Goal: Find specific page/section: Find specific page/section

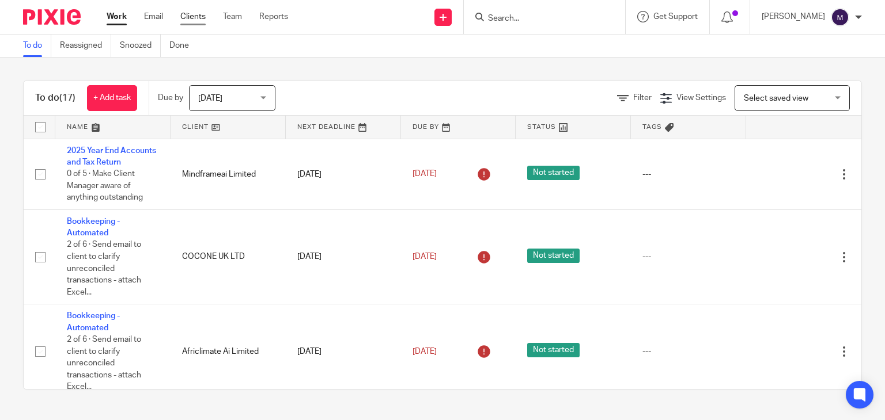
click at [195, 18] on link "Clients" at bounding box center [192, 17] width 25 height 12
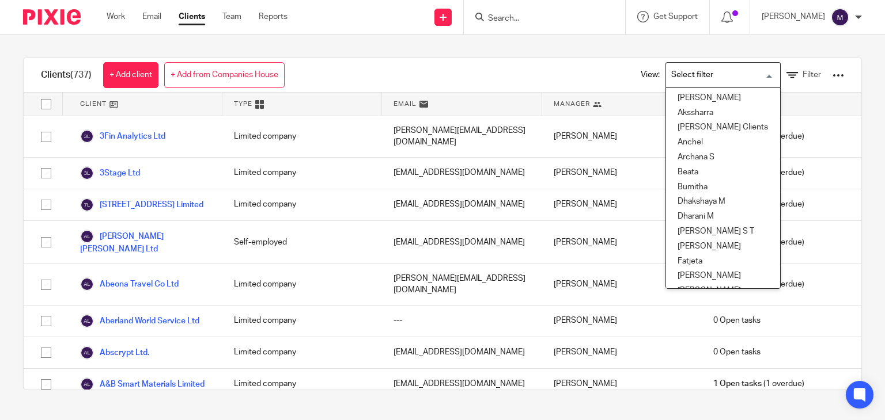
click at [705, 70] on input "Search for option" at bounding box center [720, 75] width 107 height 20
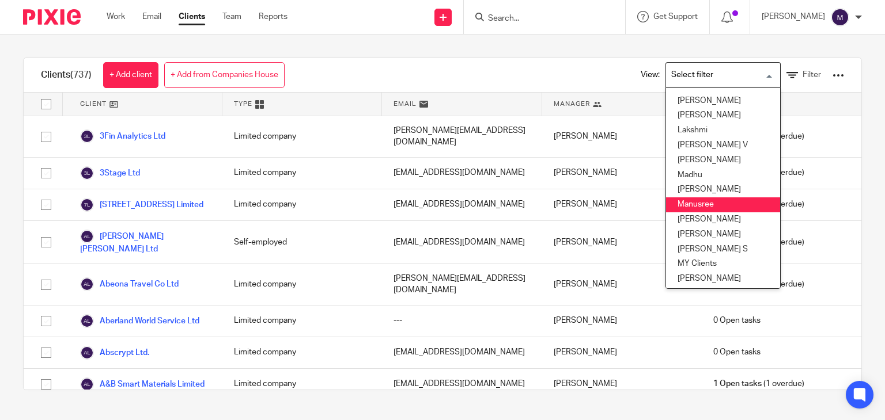
scroll to position [235, 0]
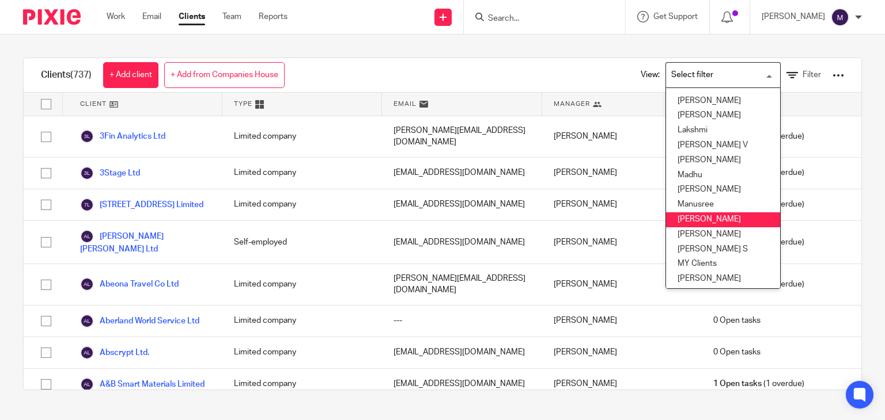
click at [687, 217] on li "Mithun" at bounding box center [723, 220] width 114 height 15
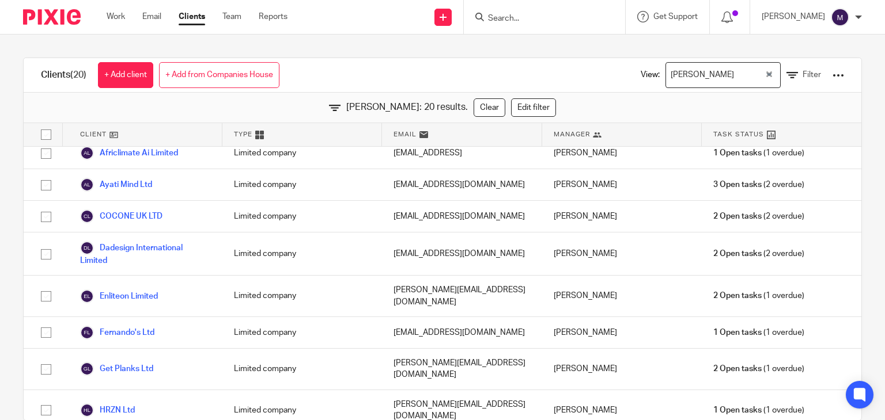
scroll to position [0, 0]
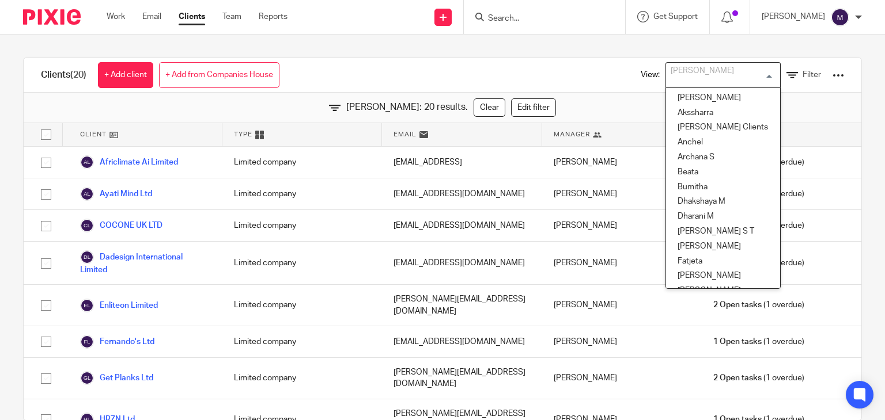
click at [688, 75] on input "Search for option" at bounding box center [720, 75] width 107 height 20
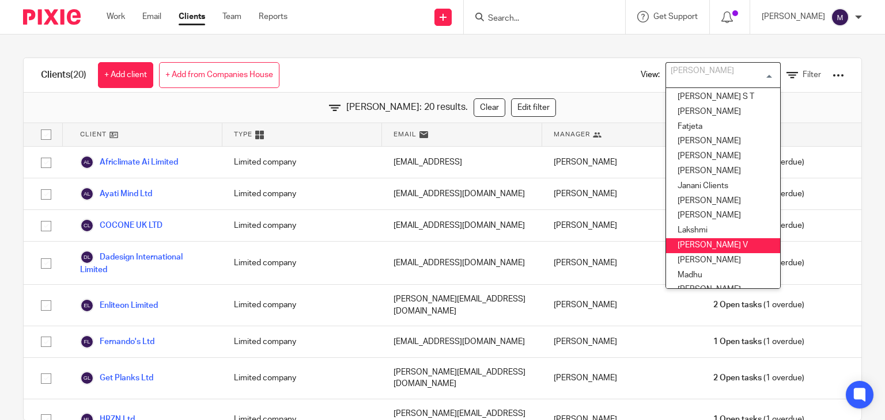
scroll to position [98, 0]
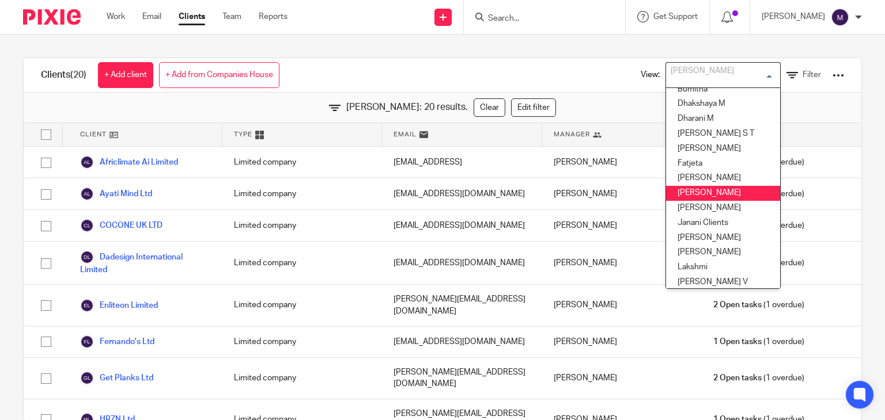
click at [677, 187] on li "[PERSON_NAME]" at bounding box center [723, 193] width 114 height 15
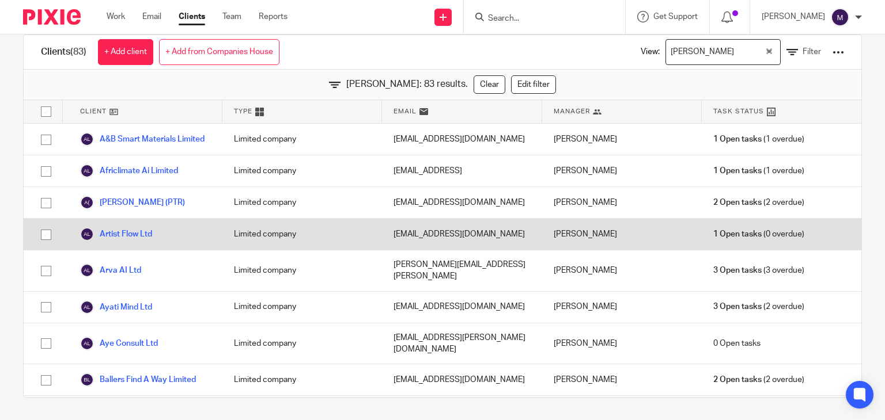
scroll to position [0, 0]
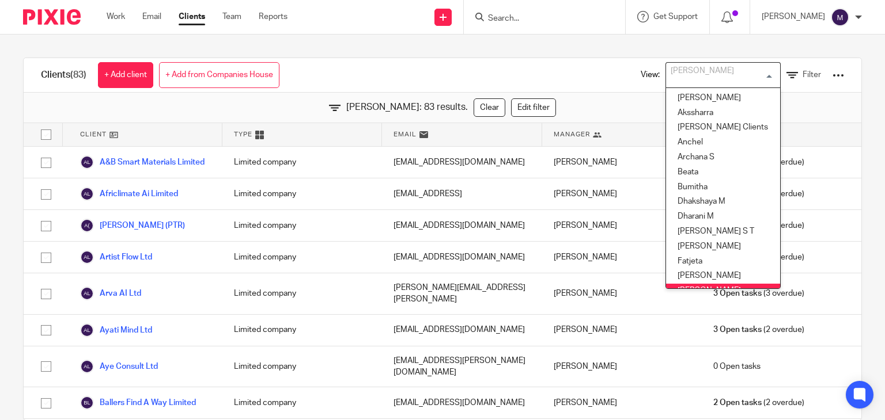
click at [682, 78] on div "[PERSON_NAME]" at bounding box center [720, 74] width 109 height 22
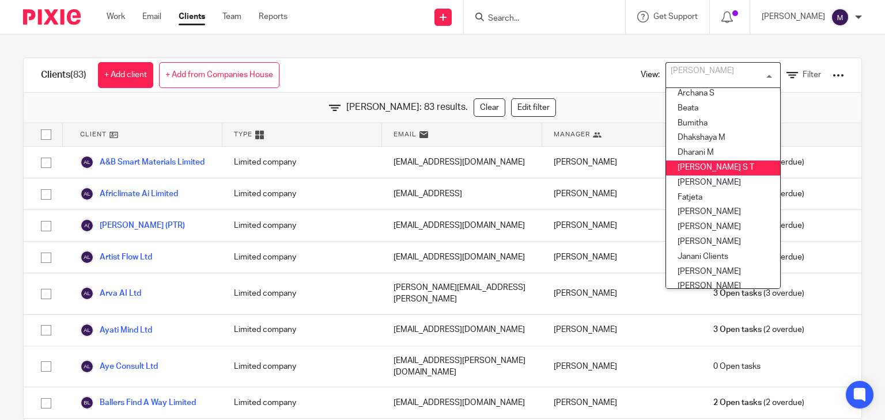
scroll to position [62, 0]
click at [684, 166] on li "[PERSON_NAME] S T" at bounding box center [723, 169] width 114 height 15
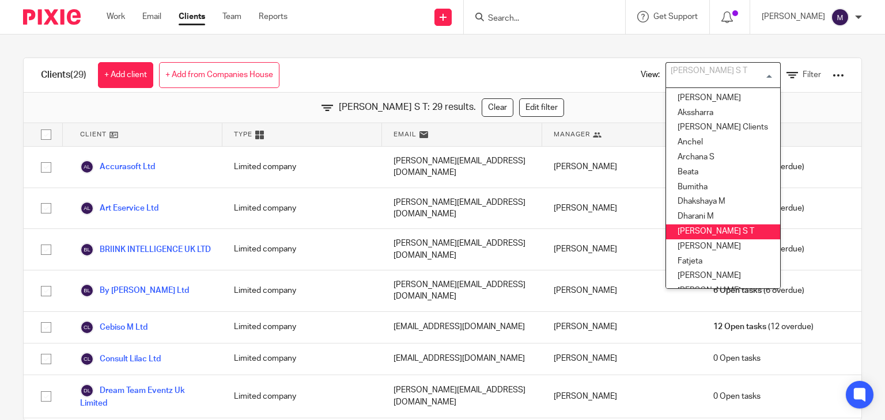
click at [702, 71] on input "Search for option" at bounding box center [720, 75] width 107 height 20
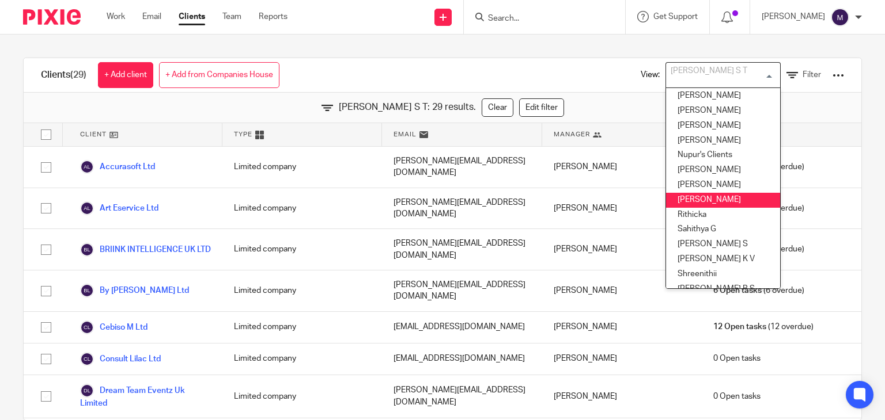
scroll to position [417, 0]
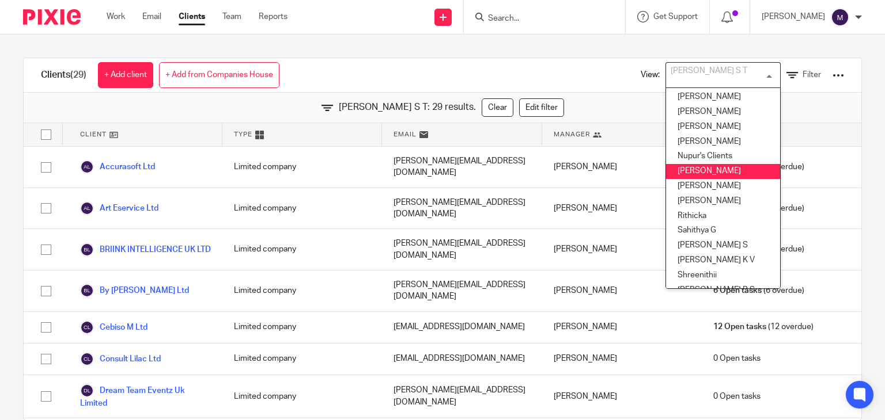
click at [666, 176] on li "[PERSON_NAME]" at bounding box center [723, 171] width 114 height 15
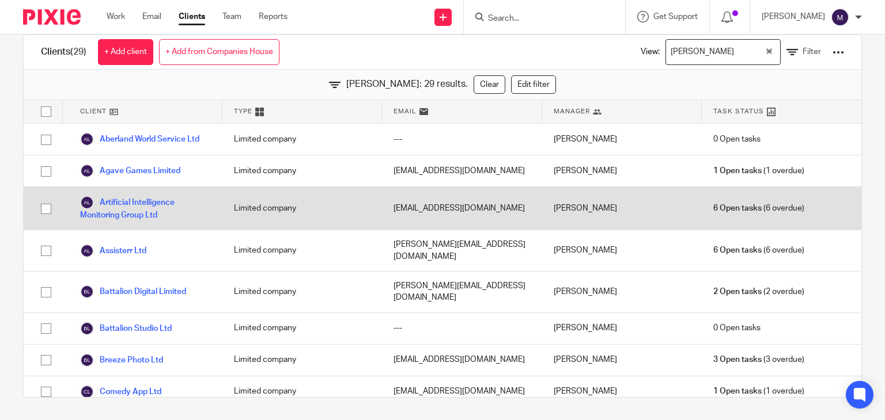
scroll to position [0, 0]
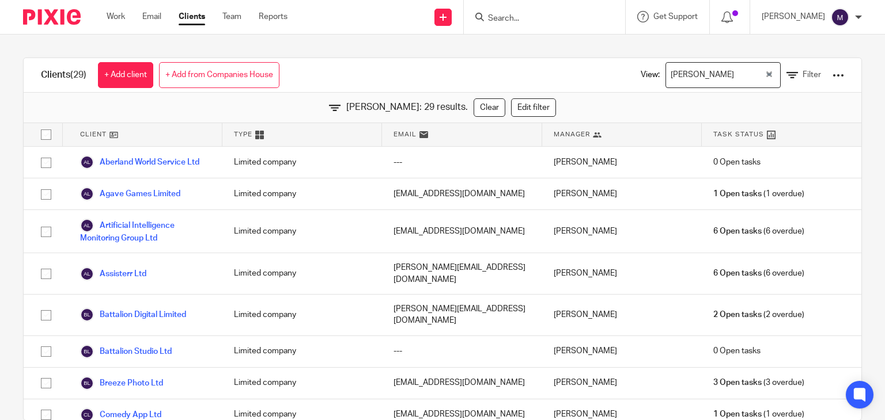
click at [188, 18] on link "Clients" at bounding box center [192, 17] width 26 height 12
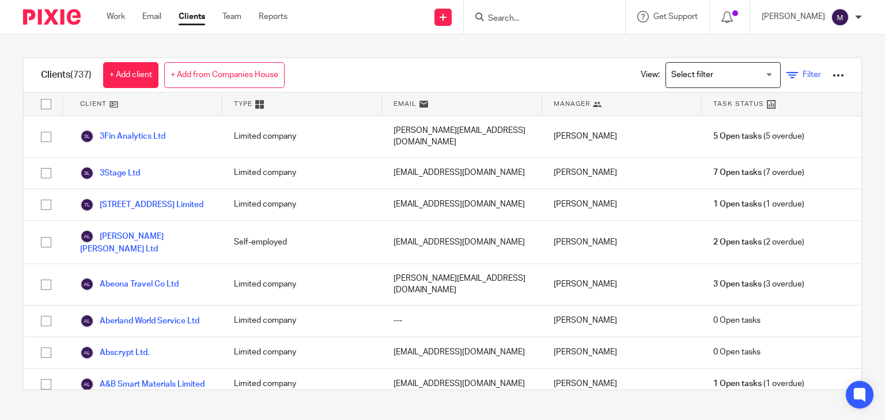
click at [786, 74] on icon at bounding box center [792, 76] width 12 height 12
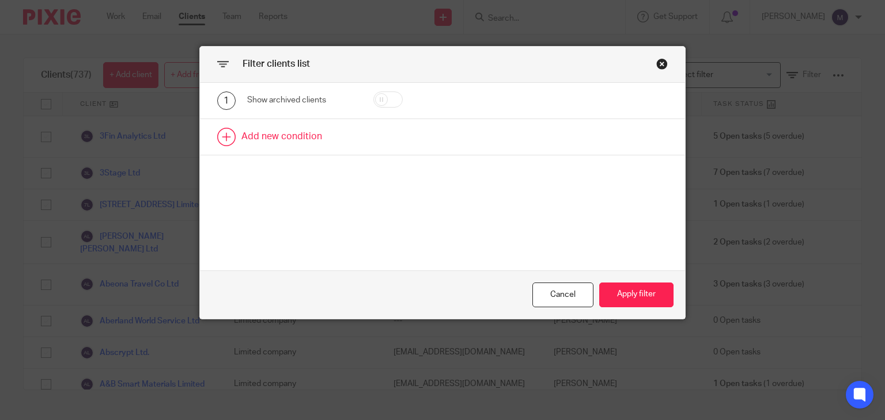
click at [315, 134] on link at bounding box center [443, 137] width 486 height 36
click at [302, 141] on div "Field" at bounding box center [295, 140] width 79 height 24
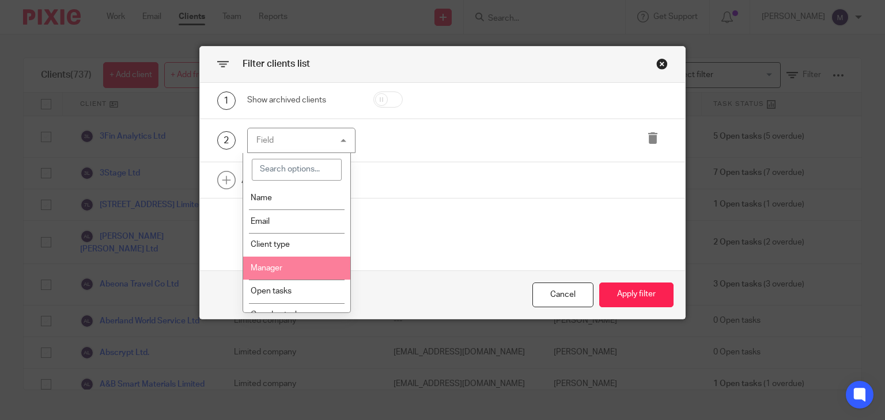
click at [288, 261] on li "Manager" at bounding box center [296, 269] width 107 height 24
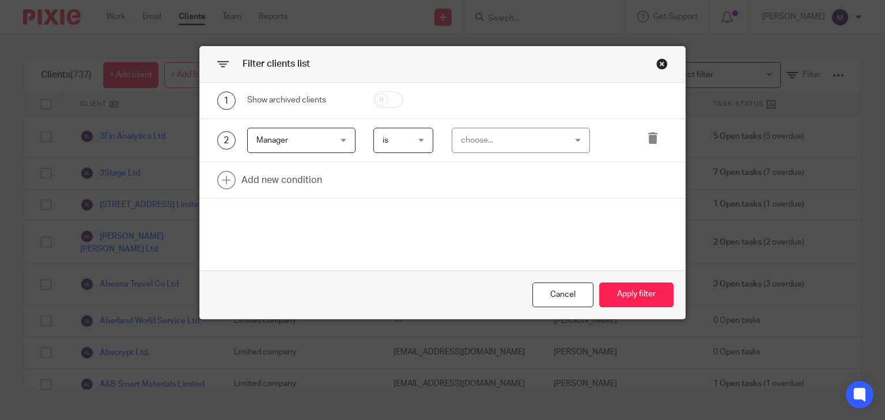
click at [501, 136] on div "choose..." at bounding box center [512, 140] width 103 height 24
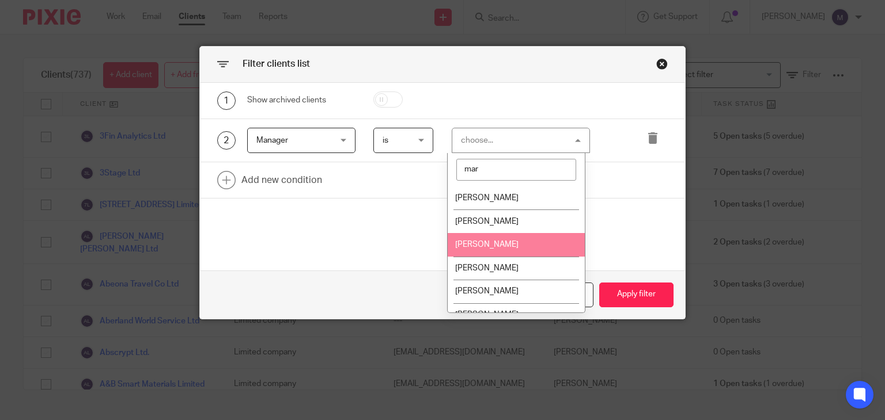
type input "mar"
click at [492, 246] on span "[PERSON_NAME]" at bounding box center [486, 245] width 63 height 8
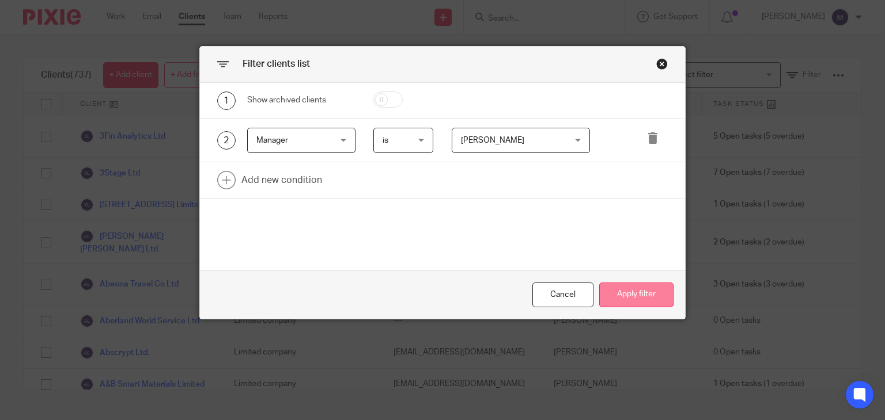
click at [637, 289] on button "Apply filter" at bounding box center [636, 295] width 74 height 25
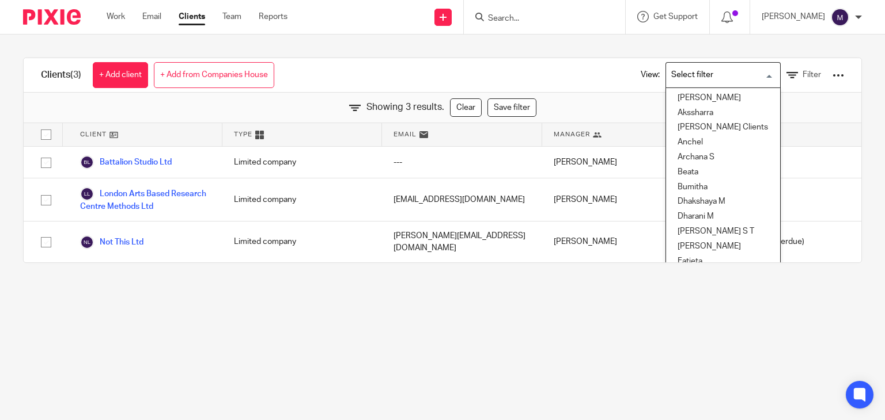
click at [686, 79] on input "Search for option" at bounding box center [720, 75] width 107 height 20
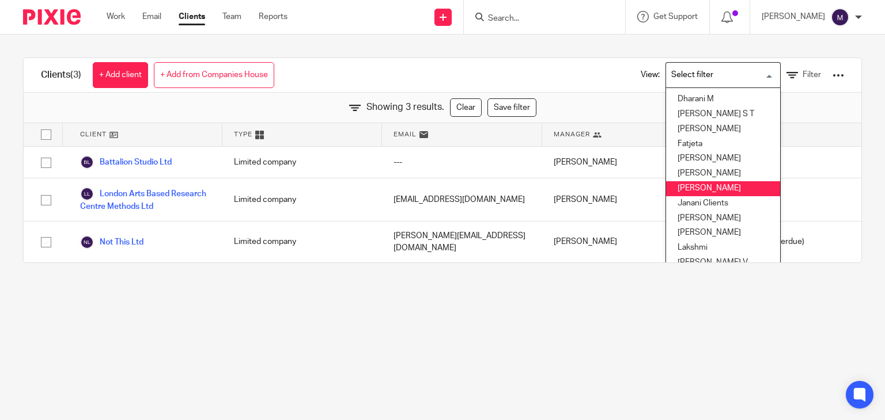
scroll to position [122, 0]
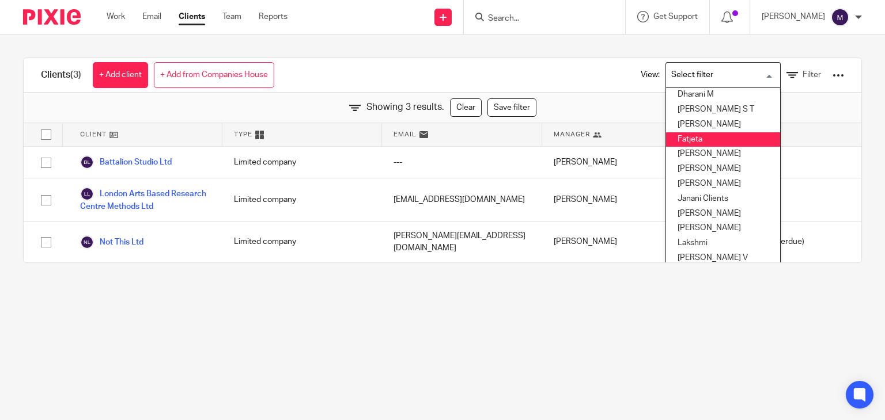
click at [677, 134] on li "Fatjeta" at bounding box center [723, 139] width 114 height 15
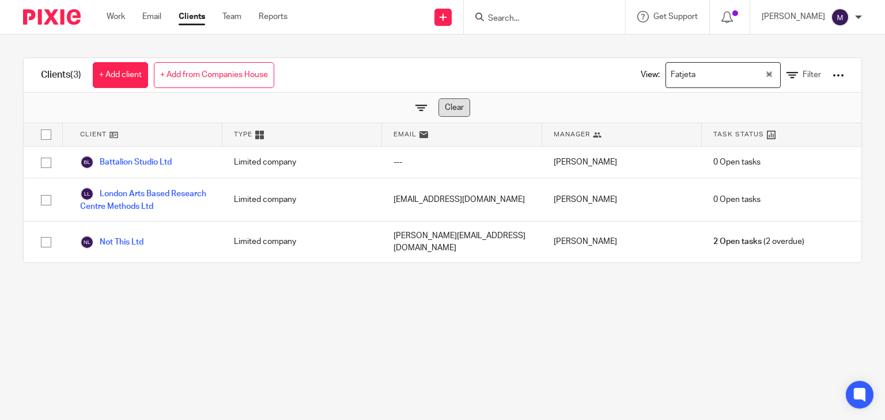
click at [438, 109] on link "Clear" at bounding box center [454, 107] width 32 height 18
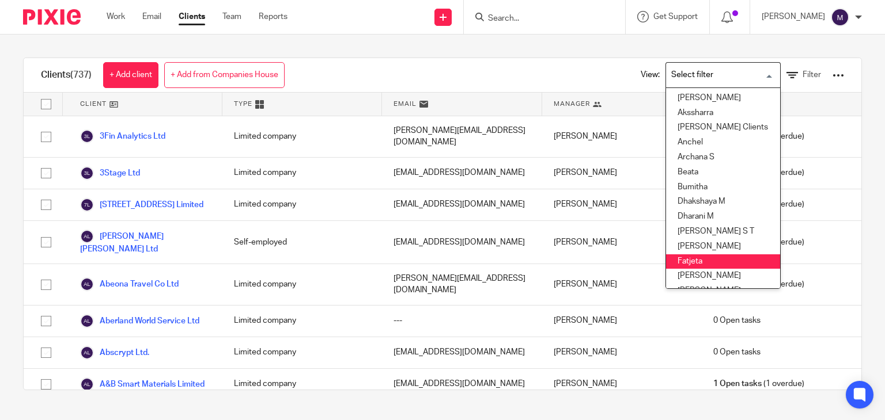
click at [686, 74] on input "Search for option" at bounding box center [720, 75] width 107 height 20
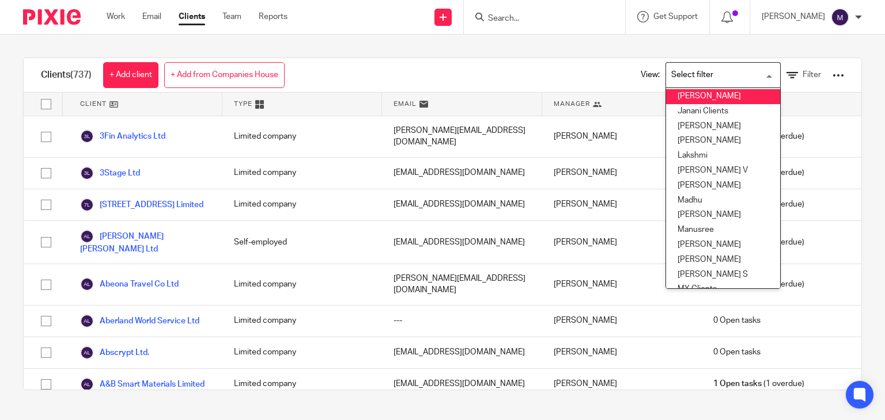
scroll to position [216, 0]
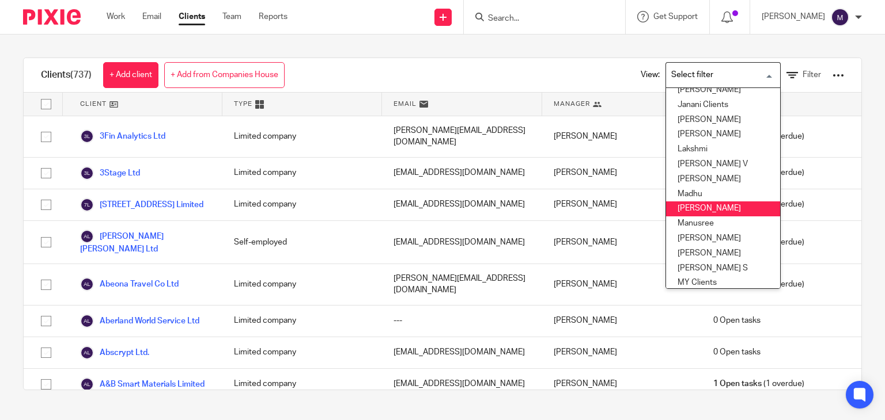
click at [681, 213] on li "Madhura" at bounding box center [723, 209] width 114 height 15
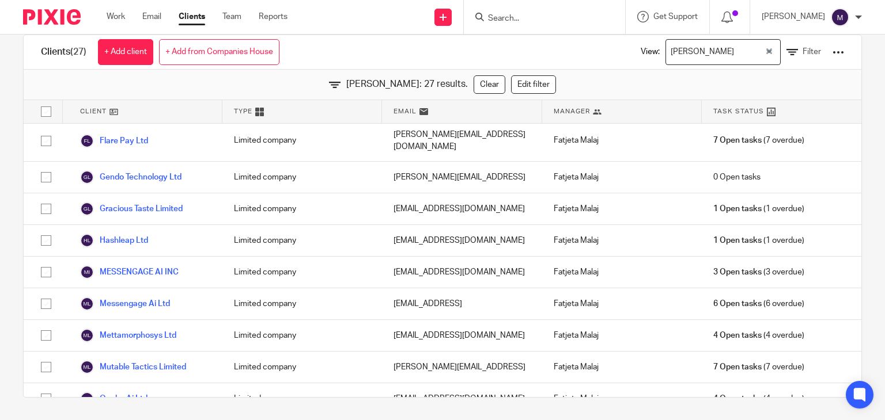
scroll to position [143, 0]
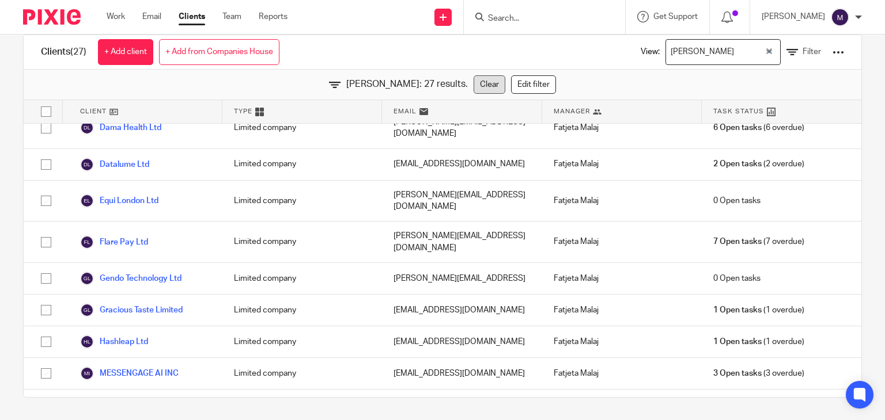
click at [473, 92] on link "Clear" at bounding box center [489, 84] width 32 height 18
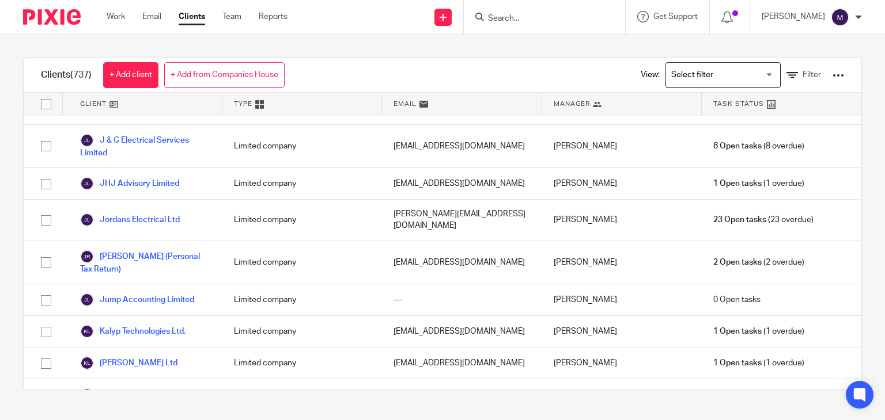
scroll to position [12466, 0]
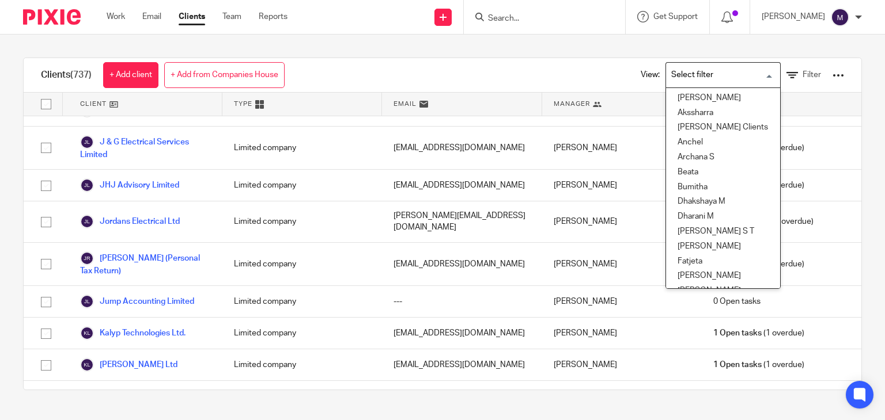
click at [710, 72] on input "Search for option" at bounding box center [720, 75] width 107 height 20
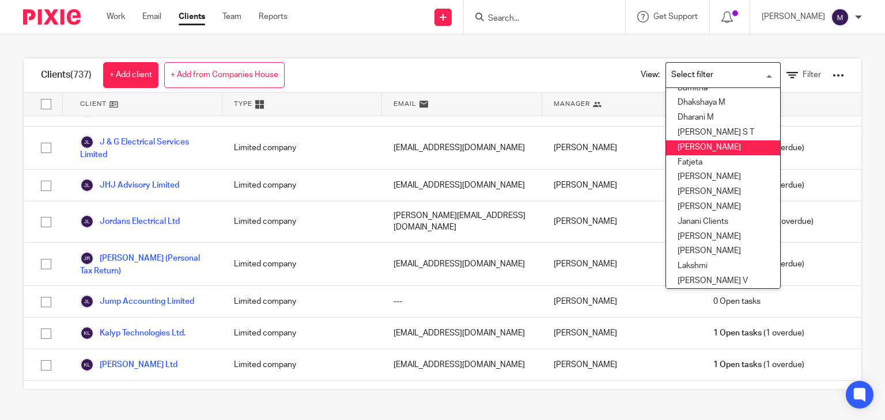
scroll to position [98, 0]
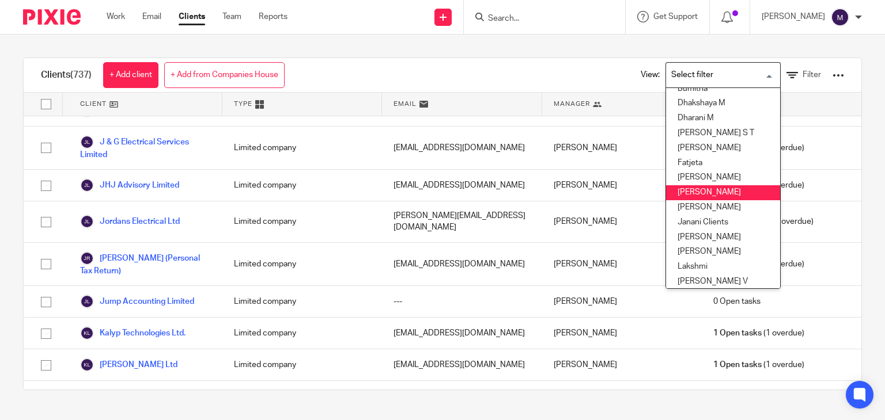
click at [682, 196] on li "Hely Patel" at bounding box center [723, 192] width 114 height 15
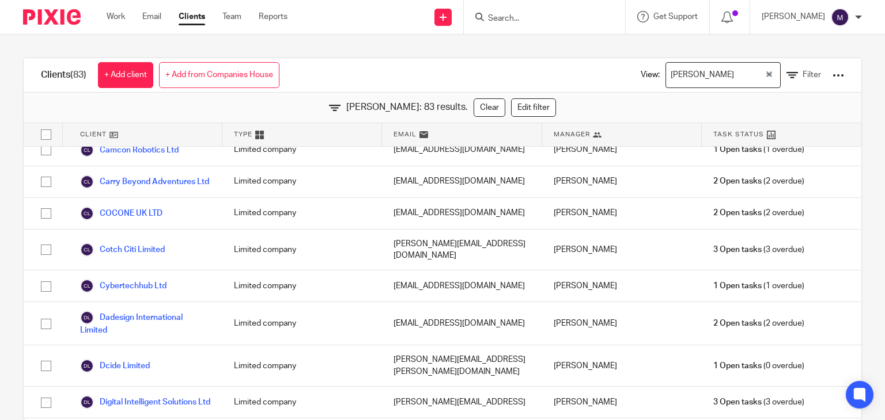
scroll to position [564, 0]
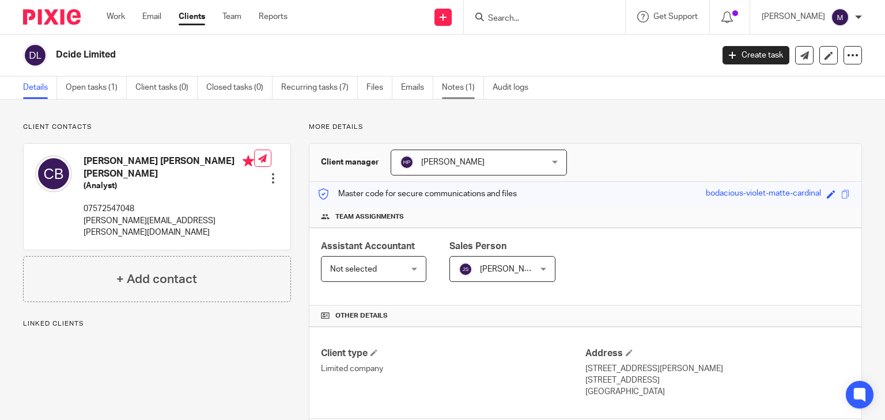
click at [468, 96] on link "Notes (1)" at bounding box center [463, 88] width 42 height 22
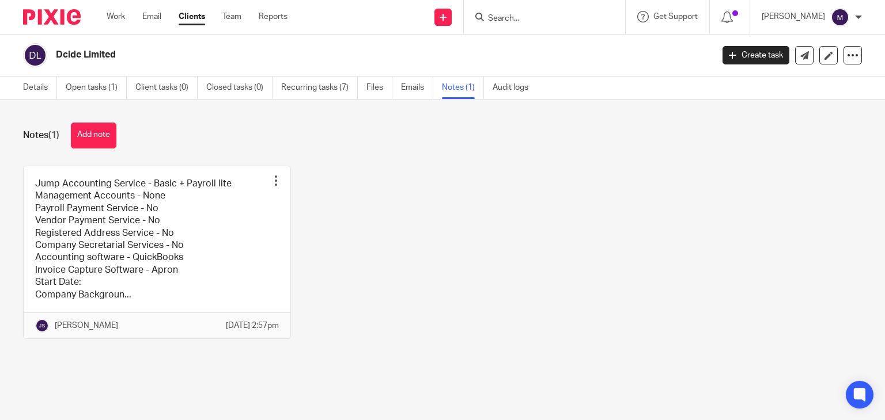
click at [404, 263] on div "Jump Accounting Service - Basic + Payroll lite Management Accounts - None Payro…" at bounding box center [433, 261] width 857 height 191
